Goal: Information Seeking & Learning: Stay updated

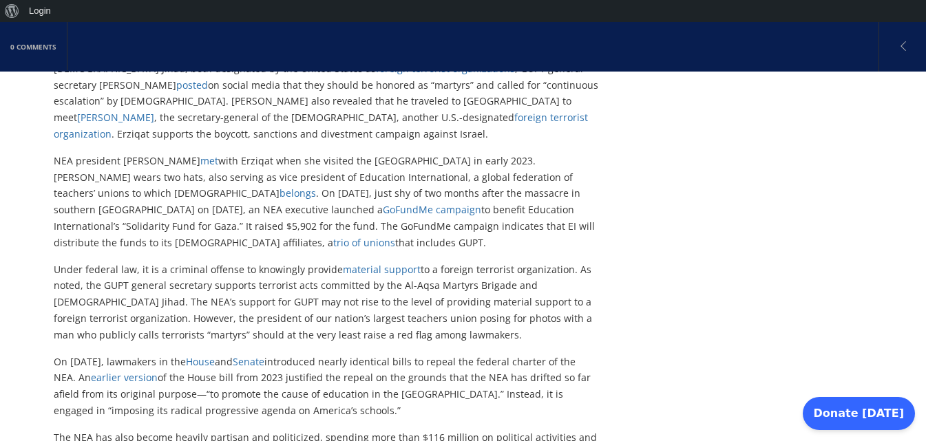
scroll to position [619, 0]
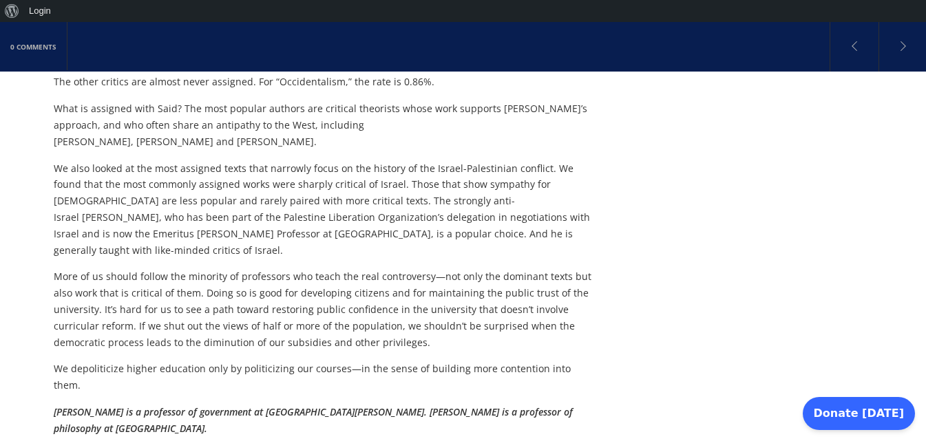
scroll to position [1307, 0]
